Goal: Task Accomplishment & Management: Manage account settings

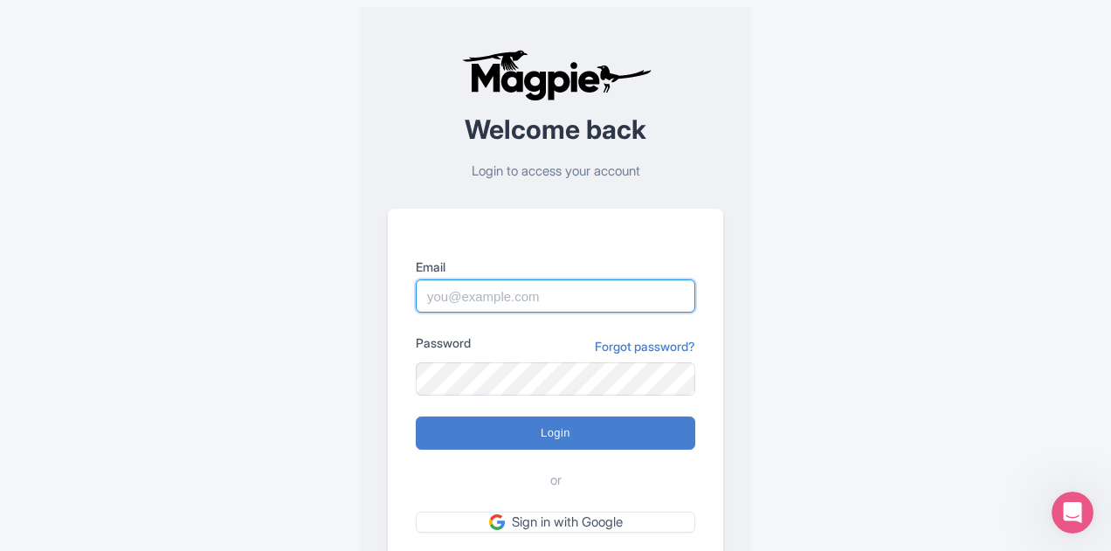
click at [505, 310] on input "Email" at bounding box center [555, 295] width 279 height 33
click at [536, 291] on input "stevie.whitson@gmail.com" at bounding box center [555, 295] width 279 height 33
type input "stevie.whitson@citywonders.com"
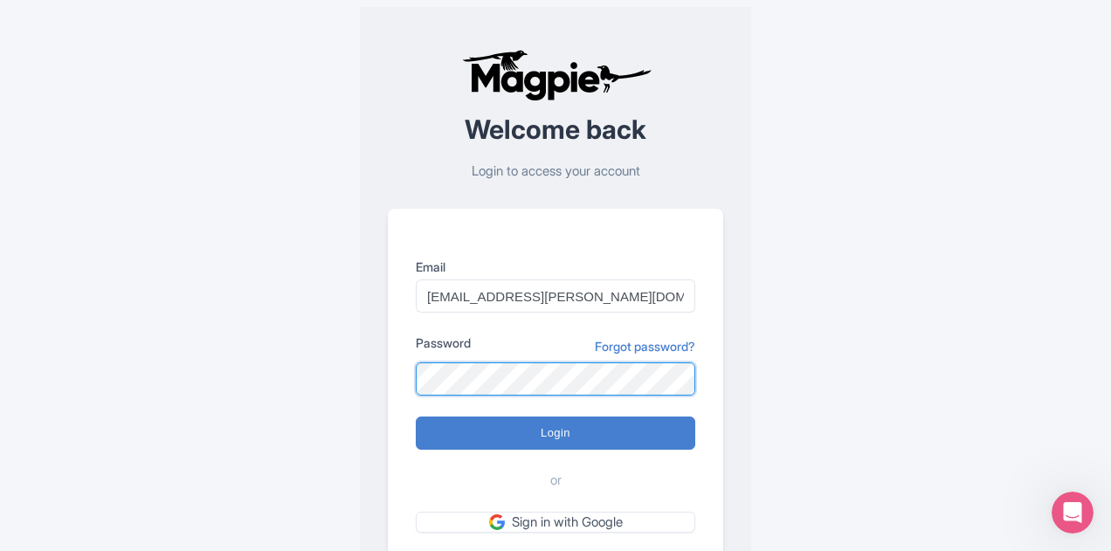
click at [416, 417] on input "Login" at bounding box center [555, 433] width 279 height 33
type input "Logging in..."
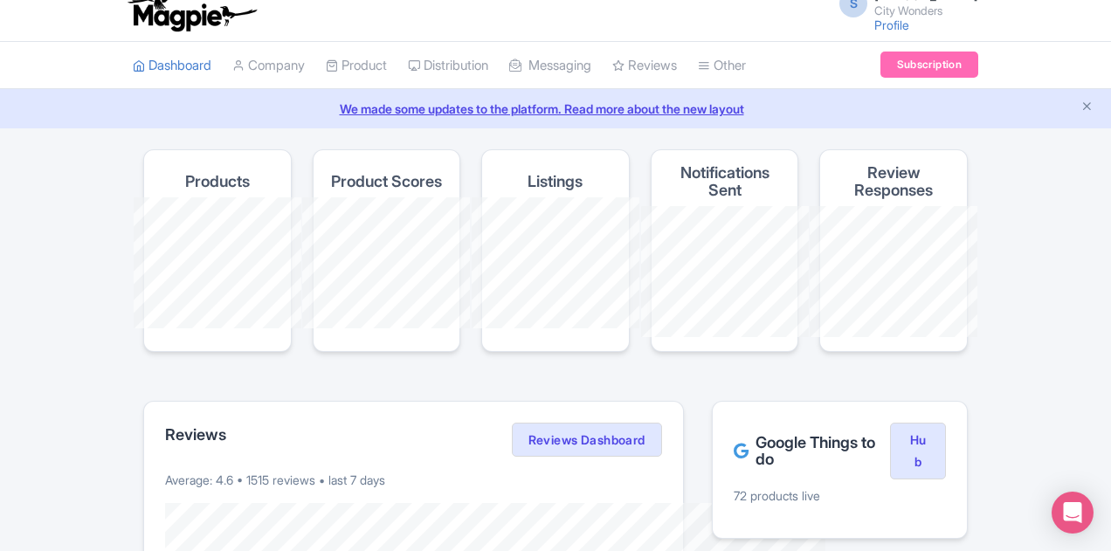
scroll to position [14, 0]
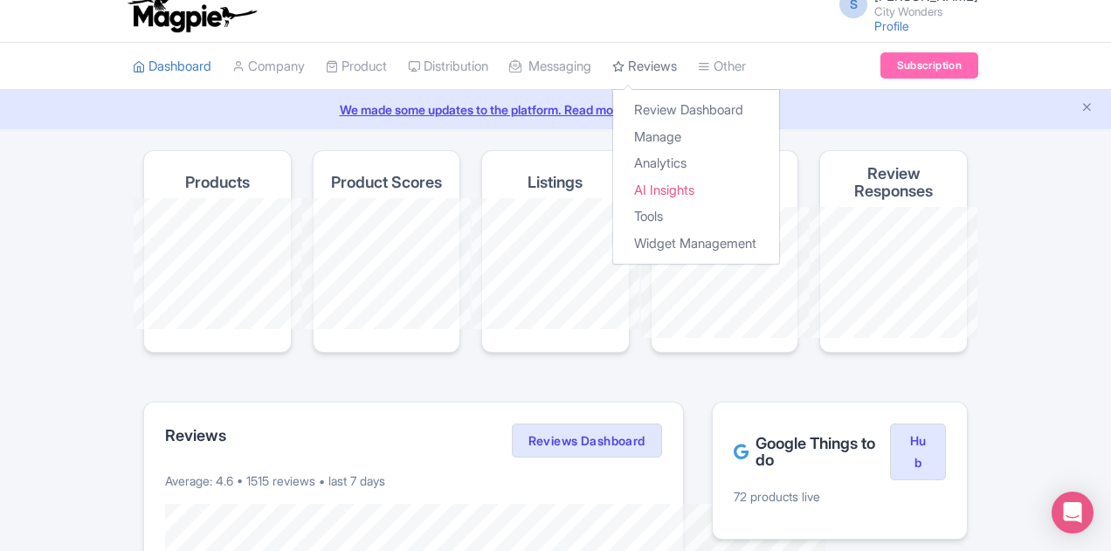
click at [612, 52] on link "Reviews" at bounding box center [644, 67] width 65 height 48
click at [613, 113] on link "Review Dashboard" at bounding box center [696, 110] width 166 height 27
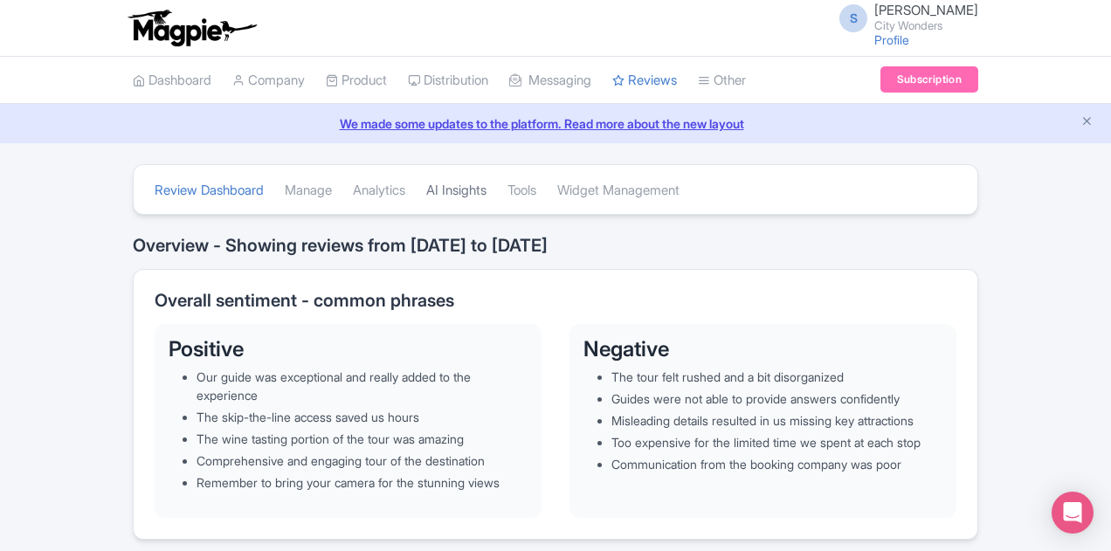
click at [426, 185] on link "AI Insights" at bounding box center [456, 191] width 60 height 48
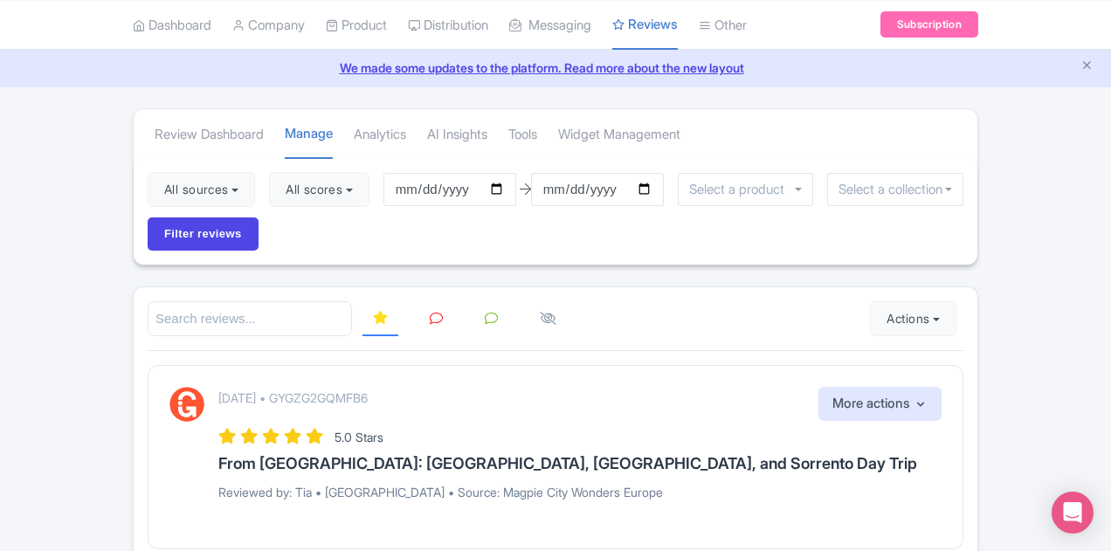
scroll to position [57, 0]
drag, startPoint x: 87, startPoint y: 169, endPoint x: 121, endPoint y: 197, distance: 44.0
click at [134, 197] on div "All sources Select all Deselect all Select all Deselect all [GEOGRAPHIC_DATA] -…" at bounding box center [556, 212] width 844 height 107
click at [148, 197] on button "All sources" at bounding box center [201, 190] width 107 height 35
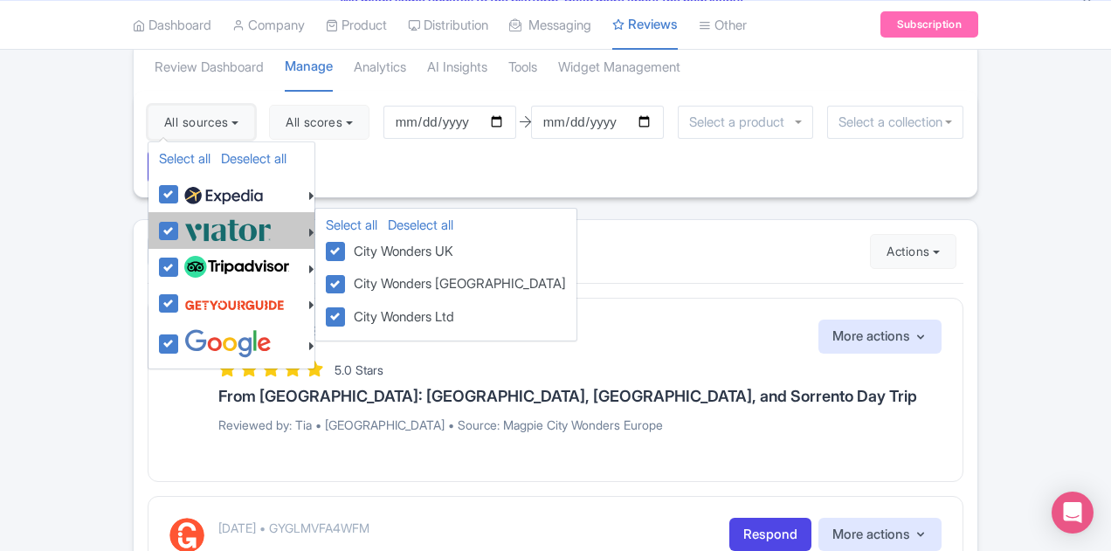
scroll to position [124, 0]
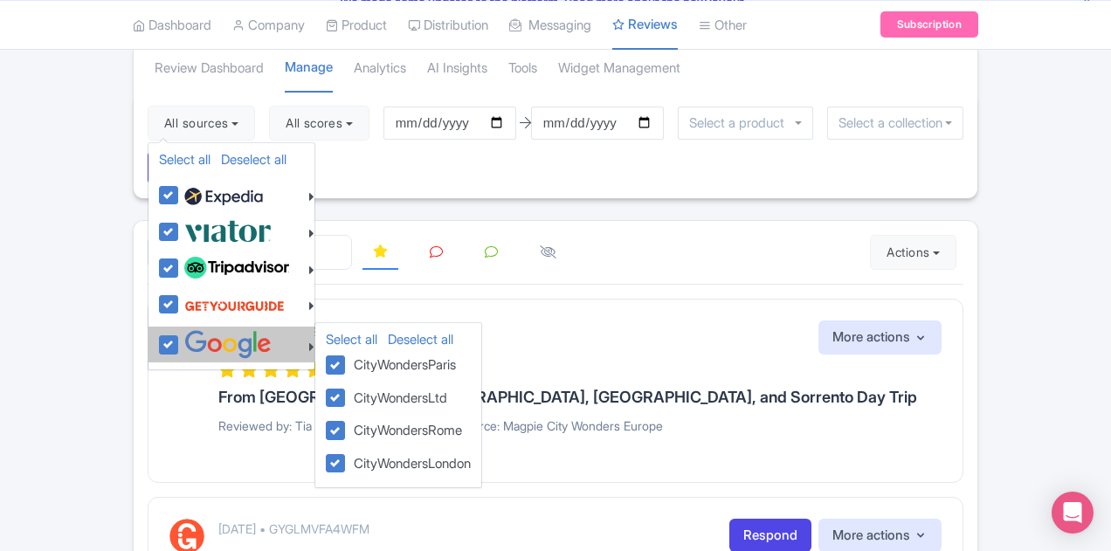
click at [184, 344] on img at bounding box center [227, 344] width 87 height 29
click at [180, 342] on input "checkbox" at bounding box center [185, 335] width 11 height 11
checkbox input "false"
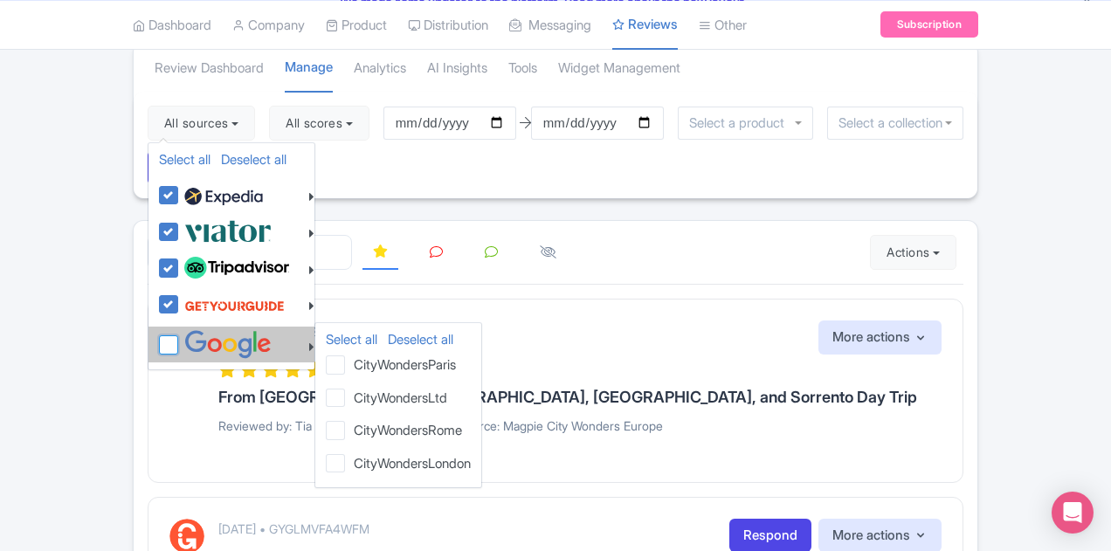
checkbox input "false"
click at [184, 344] on img at bounding box center [227, 344] width 87 height 29
click at [180, 342] on input "checkbox" at bounding box center [185, 335] width 11 height 11
checkbox input "true"
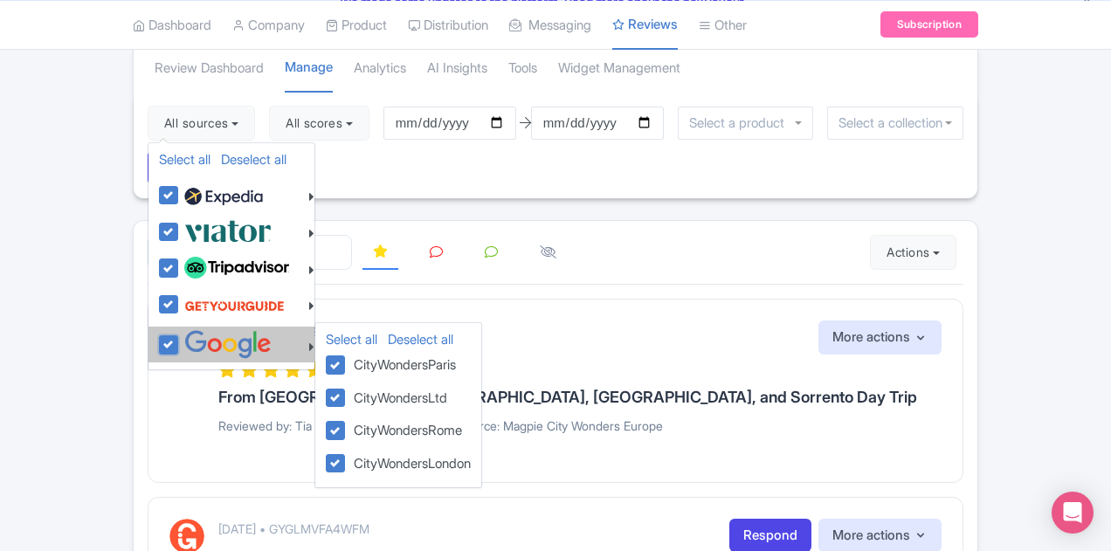
checkbox input "true"
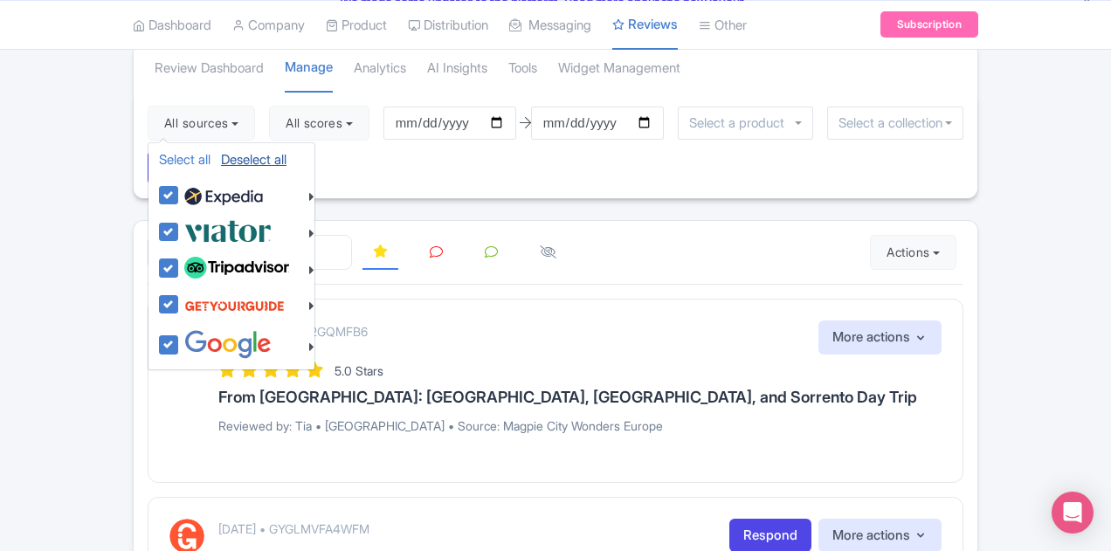
click at [221, 153] on link "Deselect all" at bounding box center [254, 159] width 66 height 17
checkbox input "false"
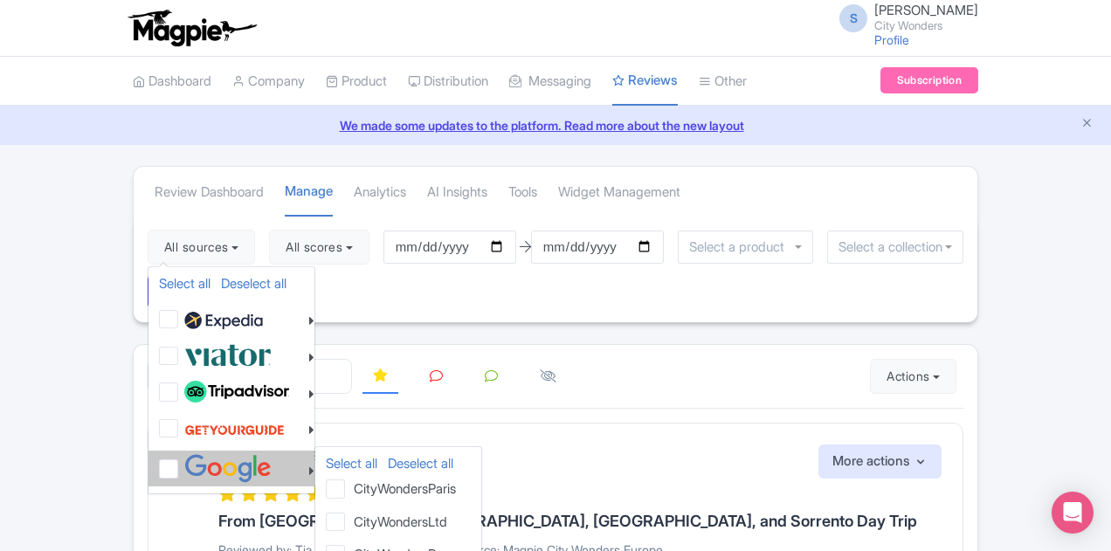
click at [184, 471] on img at bounding box center [227, 468] width 87 height 29
click at [180, 466] on input "checkbox" at bounding box center [185, 459] width 11 height 11
checkbox input "true"
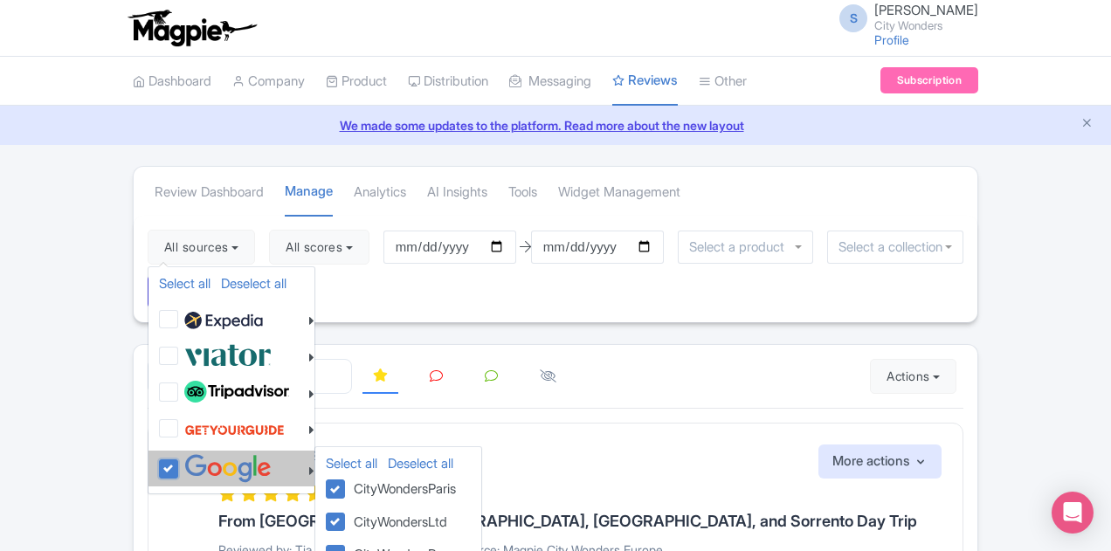
checkbox input "true"
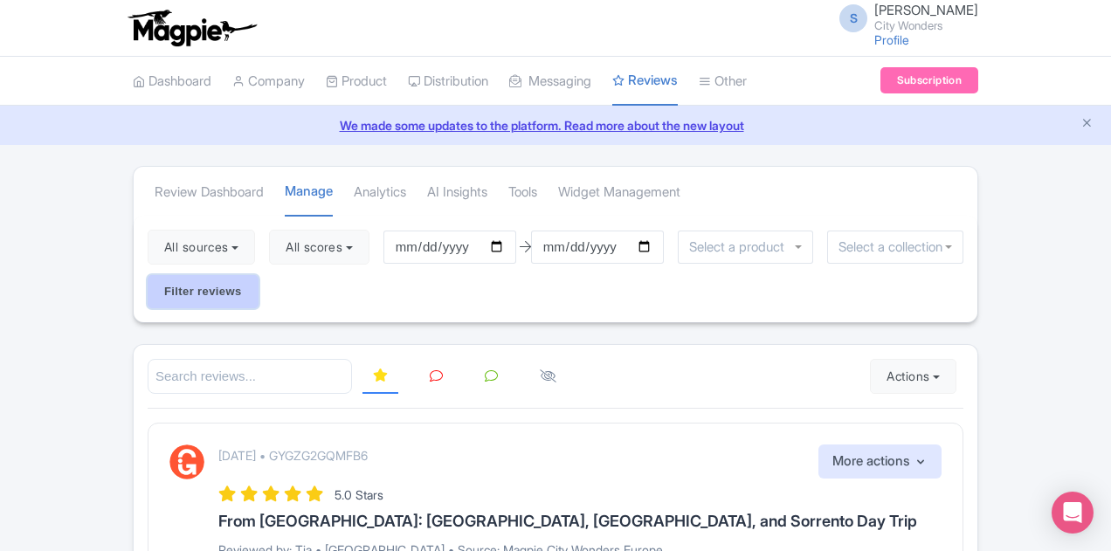
click at [259, 275] on input "Filter reviews" at bounding box center [203, 291] width 111 height 33
click at [148, 240] on button "All sources" at bounding box center [201, 247] width 107 height 35
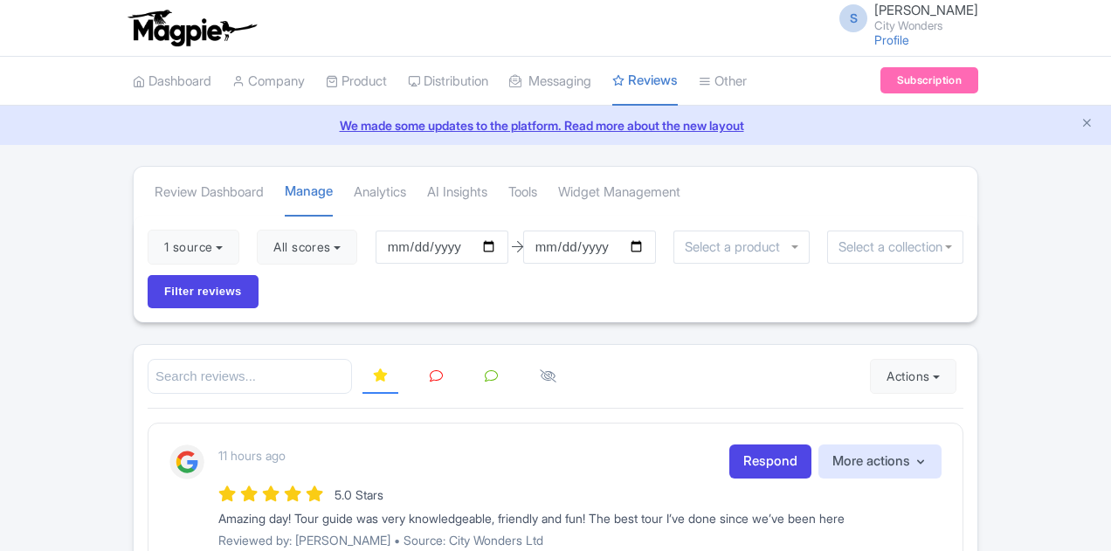
click at [134, 214] on div "Review Dashboard [GEOGRAPHIC_DATA] Analytics AI Insights Tools Widget Management" at bounding box center [556, 191] width 844 height 49
click at [148, 250] on button "1 source" at bounding box center [194, 247] width 92 height 35
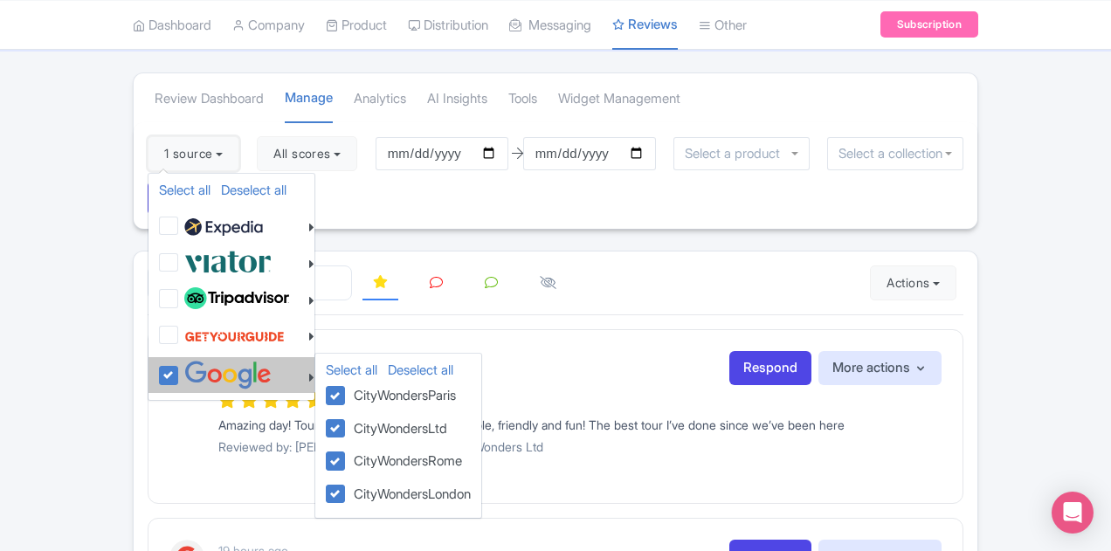
scroll to position [92, 0]
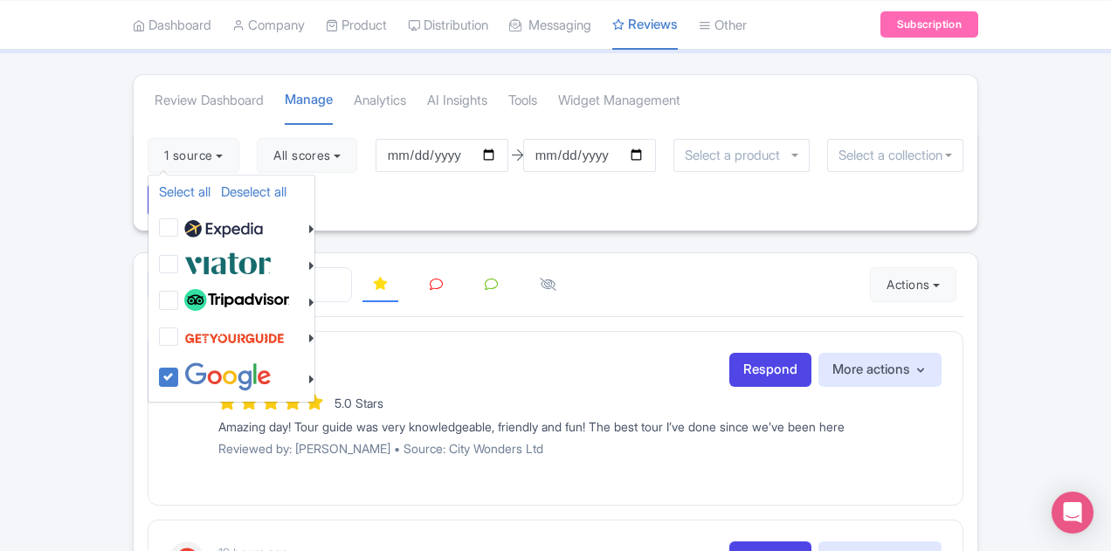
click at [684, 267] on div at bounding box center [556, 285] width 816 height 36
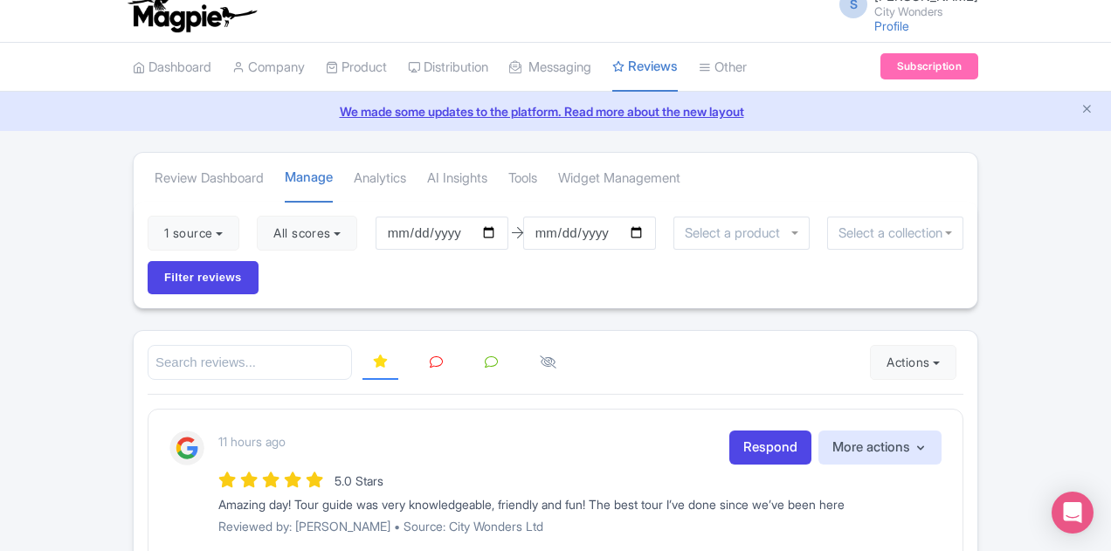
scroll to position [0, 0]
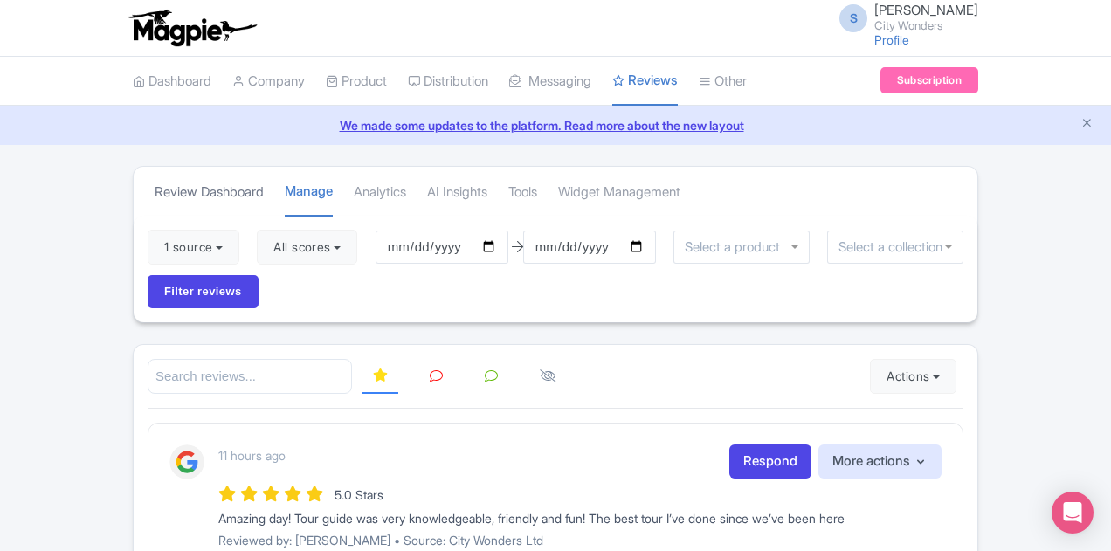
click at [155, 186] on link "Review Dashboard" at bounding box center [209, 193] width 109 height 48
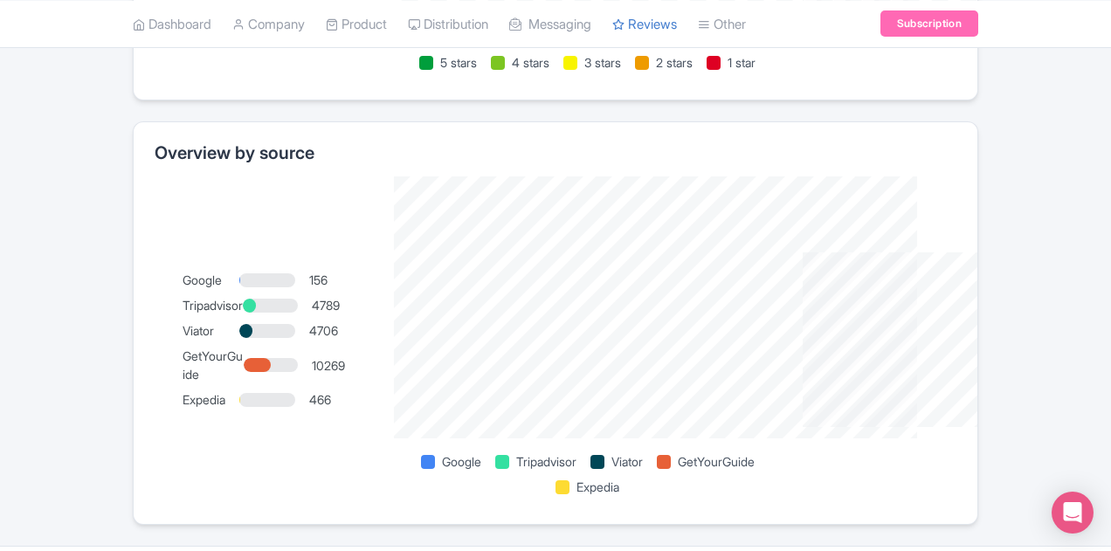
scroll to position [1271, 0]
click at [495, 454] on div at bounding box center [502, 461] width 14 height 14
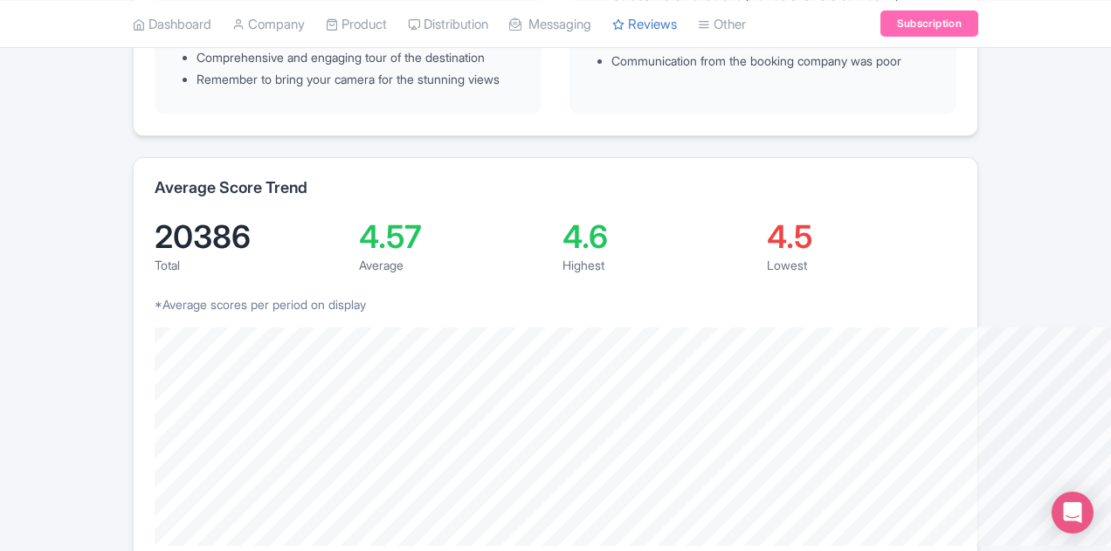
scroll to position [403, 0]
